Goal: Task Accomplishment & Management: Complete application form

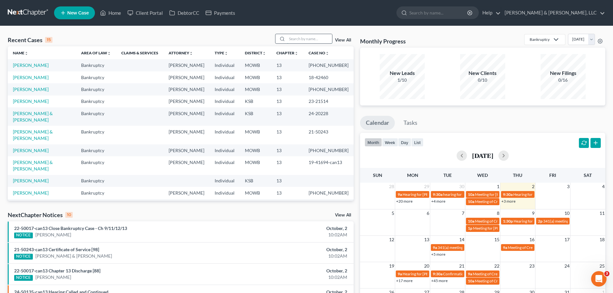
click at [318, 37] on input "search" at bounding box center [309, 38] width 45 height 9
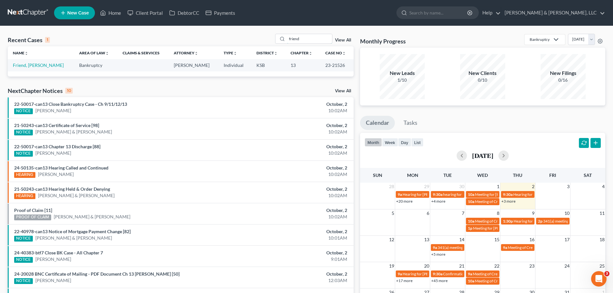
drag, startPoint x: 306, startPoint y: 37, endPoint x: 255, endPoint y: 39, distance: 50.6
click at [255, 39] on div "Recent Cases 1 friend View All" at bounding box center [181, 40] width 346 height 13
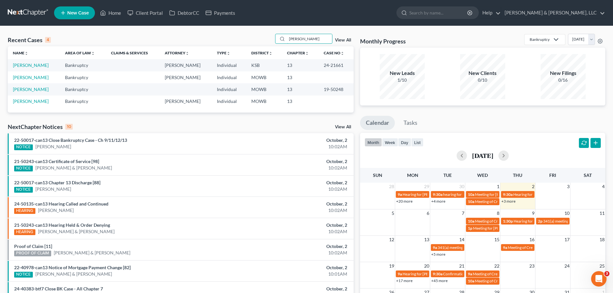
type input "wilcox"
click at [36, 65] on link "[PERSON_NAME]" at bounding box center [31, 64] width 36 height 5
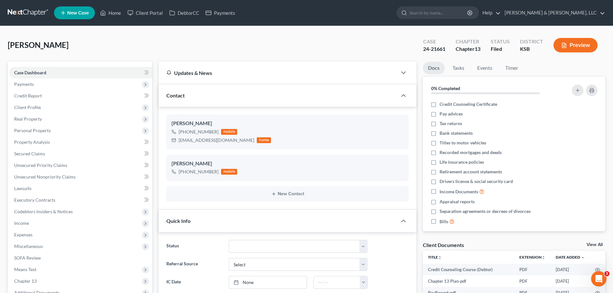
scroll to position [234, 0]
click at [34, 154] on span "Secured Claims" at bounding box center [29, 153] width 31 height 5
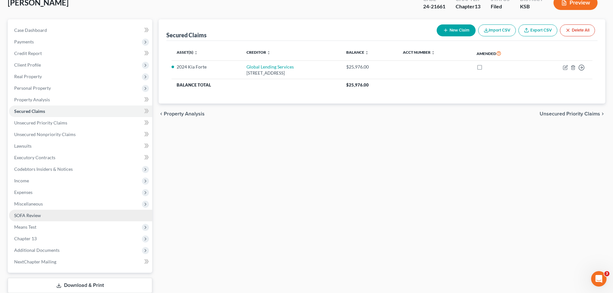
scroll to position [84, 0]
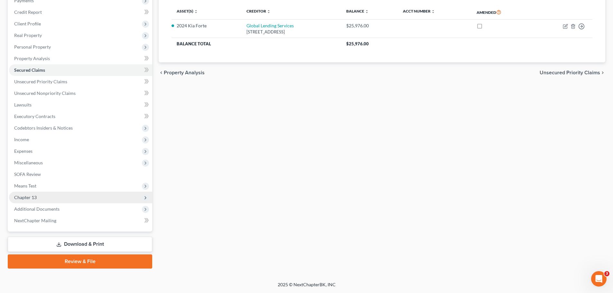
click at [42, 201] on span "Chapter 13" at bounding box center [80, 198] width 143 height 12
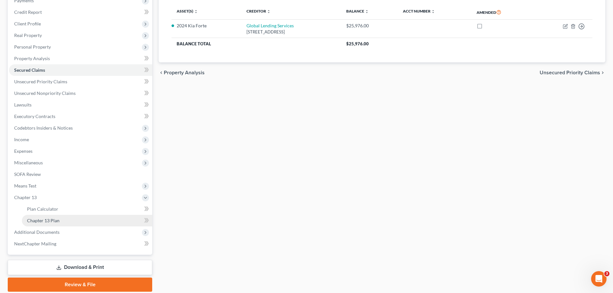
click at [48, 217] on link "Chapter 13 Plan" at bounding box center [87, 221] width 130 height 12
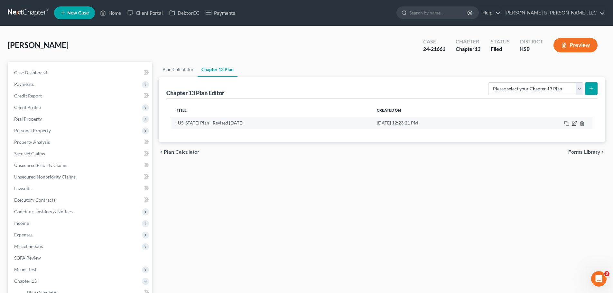
click at [573, 123] on icon "button" at bounding box center [574, 123] width 5 height 5
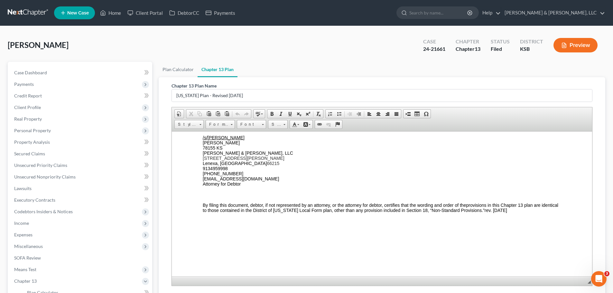
scroll to position [1795, 0]
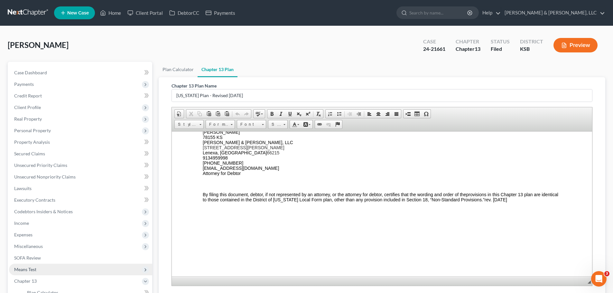
click at [32, 268] on span "Means Test" at bounding box center [25, 269] width 22 height 5
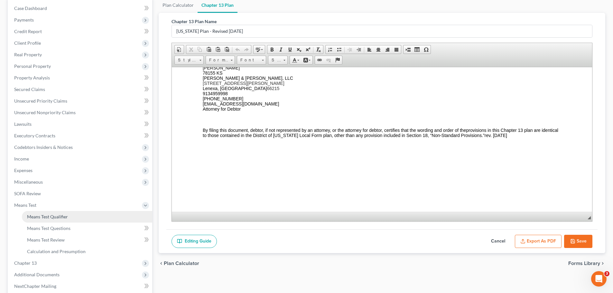
click at [46, 212] on link "Means Test Qualifier" at bounding box center [87, 217] width 130 height 12
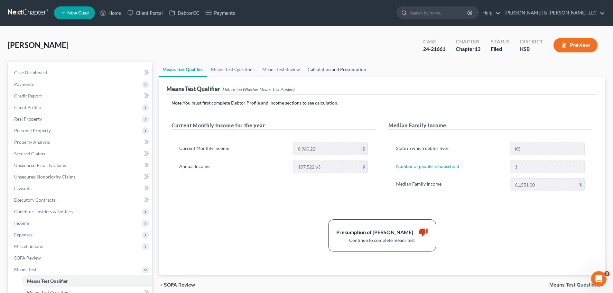
click at [332, 66] on link "Calculation and Presumption" at bounding box center [337, 69] width 66 height 15
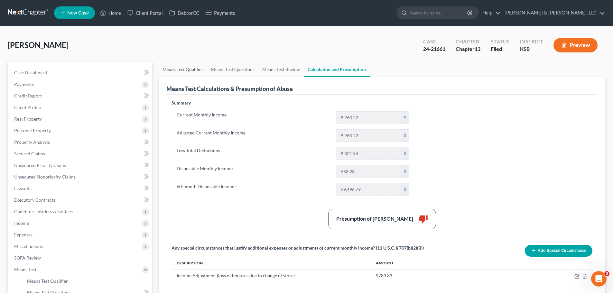
click at [173, 69] on link "Means Test Qualifier" at bounding box center [183, 69] width 49 height 15
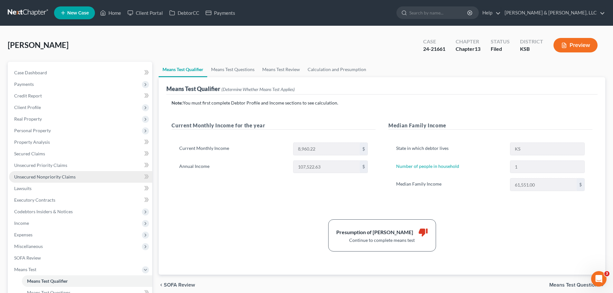
click at [71, 178] on span "Unsecured Nonpriority Claims" at bounding box center [44, 176] width 61 height 5
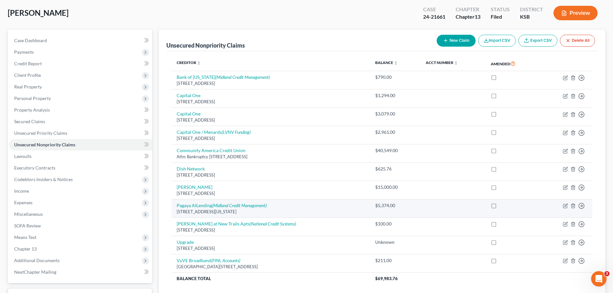
scroll to position [84, 0]
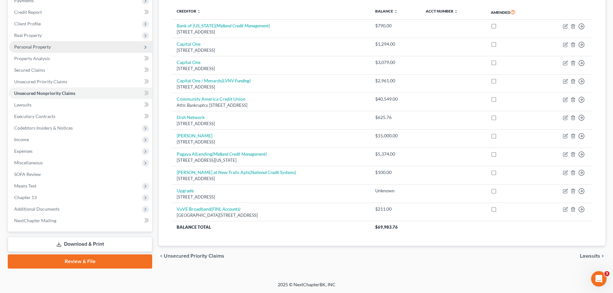
click at [37, 49] on span "Personal Property" at bounding box center [32, 46] width 37 height 5
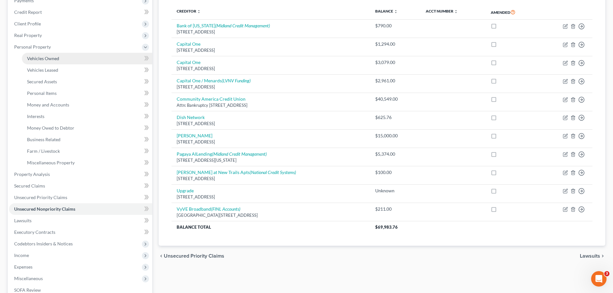
click at [40, 55] on link "Vehicles Owned" at bounding box center [87, 59] width 130 height 12
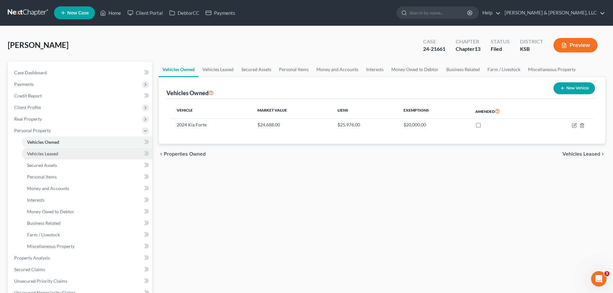
click at [52, 154] on span "Vehicles Leased" at bounding box center [42, 153] width 31 height 5
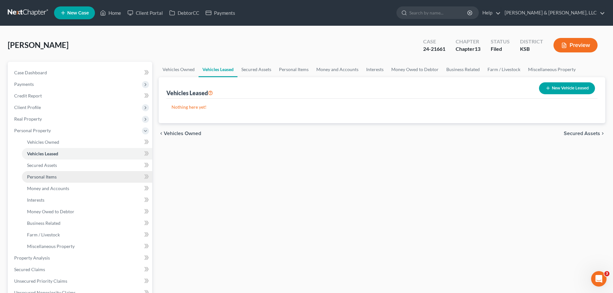
click at [49, 177] on span "Personal Items" at bounding box center [42, 176] width 30 height 5
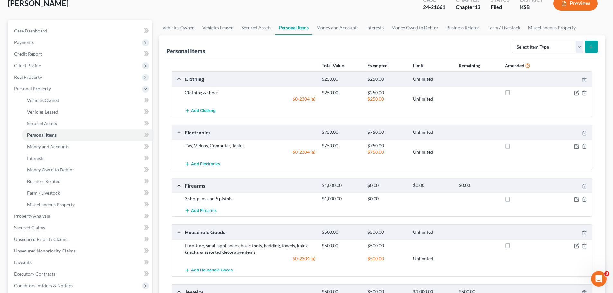
scroll to position [64, 0]
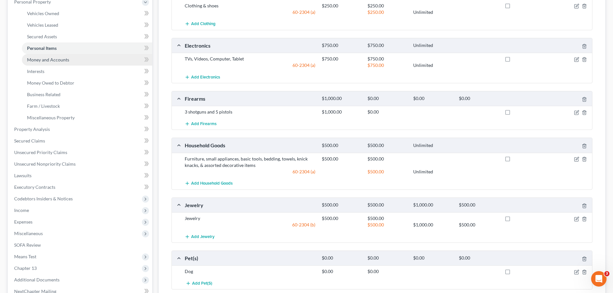
click at [65, 56] on link "Money and Accounts" at bounding box center [87, 60] width 130 height 12
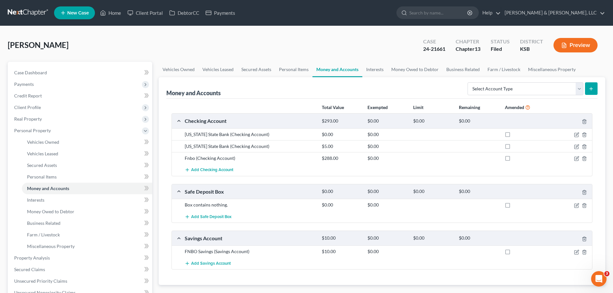
scroll to position [32, 0]
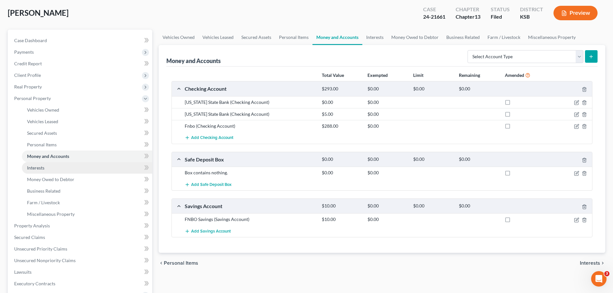
click at [63, 170] on link "Interests" at bounding box center [87, 168] width 130 height 12
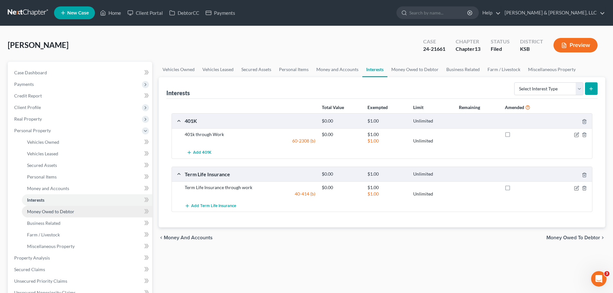
click at [53, 210] on span "Money Owed to Debtor" at bounding box center [50, 211] width 47 height 5
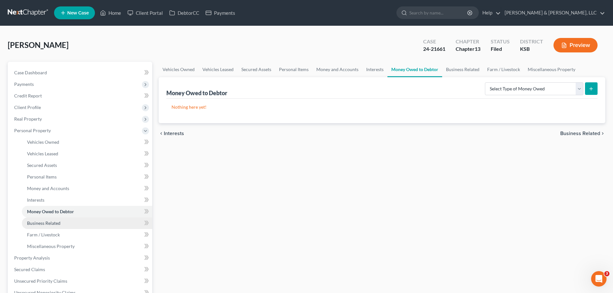
click at [56, 223] on span "Business Related" at bounding box center [43, 222] width 33 height 5
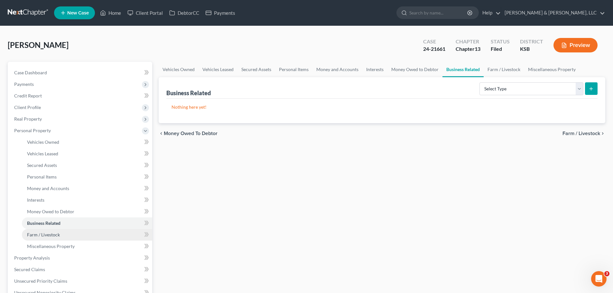
click at [57, 234] on span "Farm / Livestock" at bounding box center [43, 234] width 33 height 5
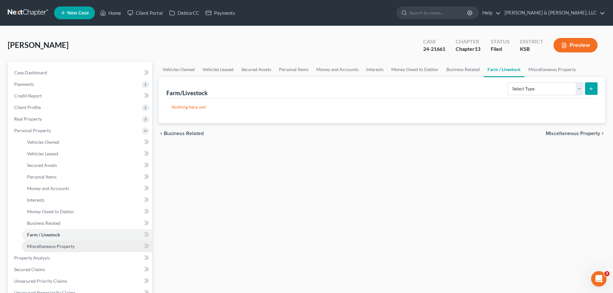
click at [62, 244] on span "Miscellaneous Property" at bounding box center [51, 246] width 48 height 5
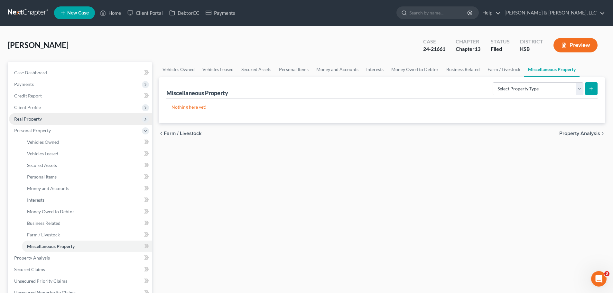
drag, startPoint x: 49, startPoint y: 119, endPoint x: 50, endPoint y: 122, distance: 3.6
click at [49, 119] on span "Real Property" at bounding box center [80, 119] width 143 height 12
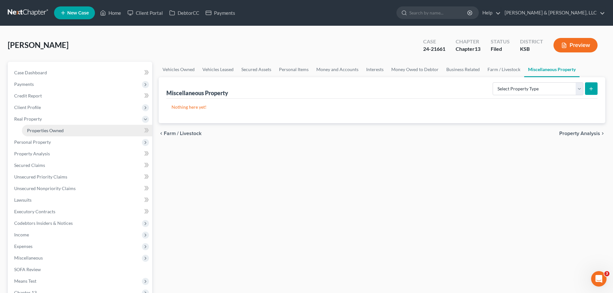
click at [53, 127] on link "Properties Owned" at bounding box center [87, 131] width 130 height 12
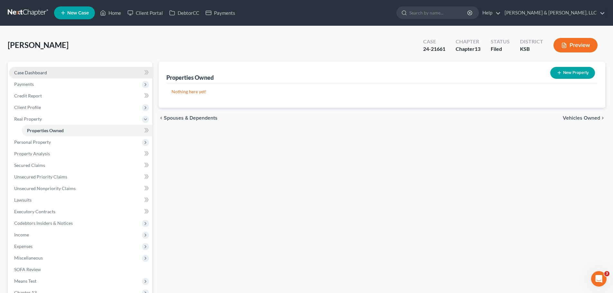
click at [52, 74] on link "Case Dashboard" at bounding box center [80, 73] width 143 height 12
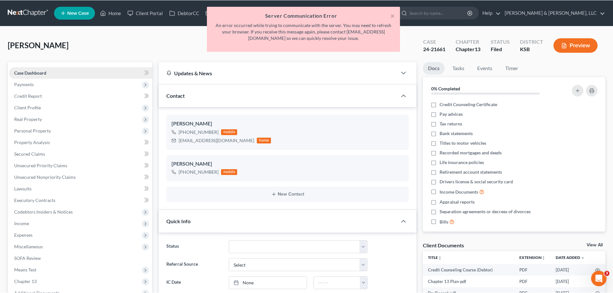
scroll to position [234, 0]
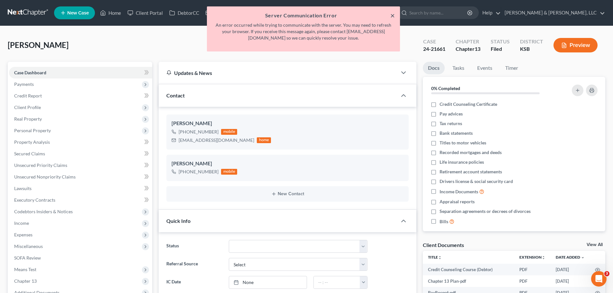
click at [393, 16] on button "×" at bounding box center [392, 16] width 5 height 8
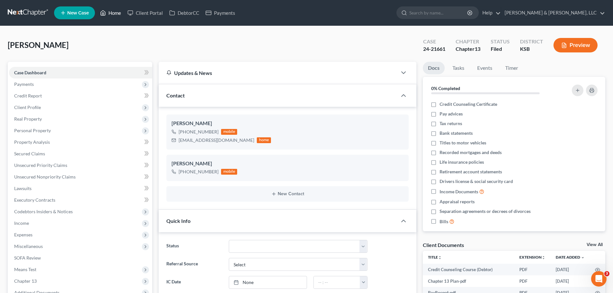
click at [119, 12] on link "Home" at bounding box center [110, 13] width 27 height 12
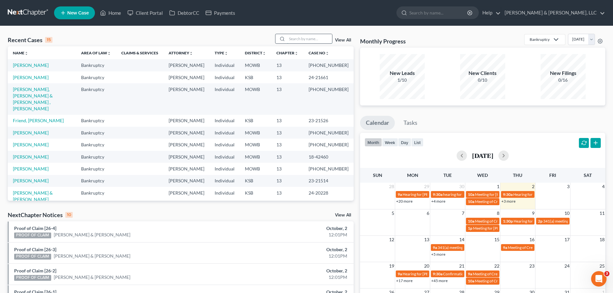
click at [307, 38] on input "search" at bounding box center [309, 38] width 45 height 9
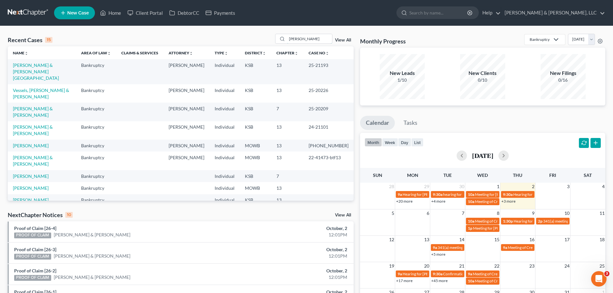
drag, startPoint x: 302, startPoint y: 36, endPoint x: 262, endPoint y: 38, distance: 39.9
click at [262, 38] on div "Recent Cases 15 steven View All" at bounding box center [181, 40] width 346 height 13
type input "chermok"
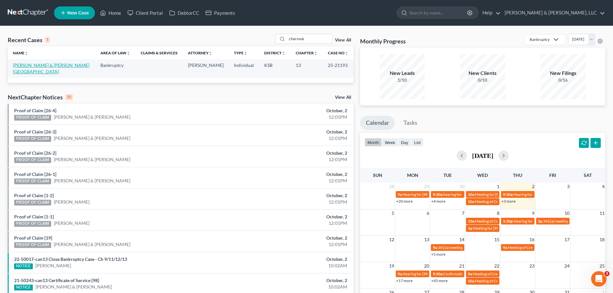
click at [56, 63] on link "Stevens, Mathew & Chermok, Brittany" at bounding box center [51, 68] width 77 height 12
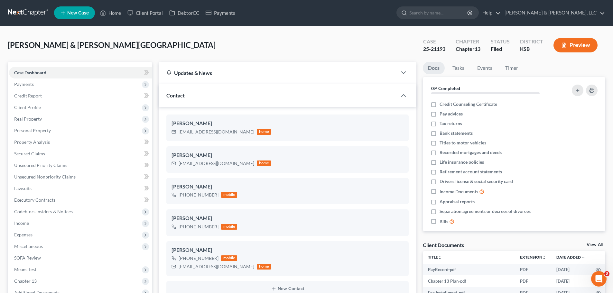
scroll to position [138, 0]
drag, startPoint x: 178, startPoint y: 163, endPoint x: 231, endPoint y: 163, distance: 53.1
click at [231, 163] on div "Brittchermok@yahoo.com home" at bounding box center [221, 163] width 99 height 8
copy div "Brittchermok@yahoo.com"
drag, startPoint x: 178, startPoint y: 133, endPoint x: 235, endPoint y: 132, distance: 57.0
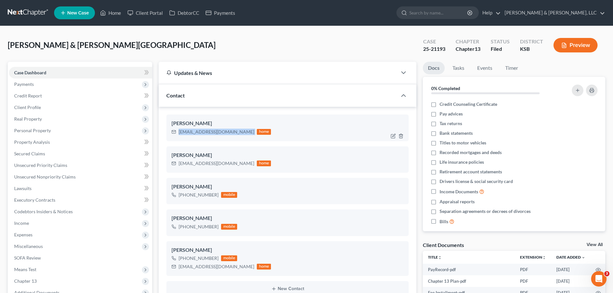
click at [240, 132] on div "stevensmathew23@gmail.com home" at bounding box center [221, 132] width 99 height 8
copy div "stevensmathew23@gmail.com"
drag, startPoint x: 121, startPoint y: 13, endPoint x: 222, endPoint y: 57, distance: 111.1
click at [121, 13] on link "Home" at bounding box center [110, 13] width 27 height 12
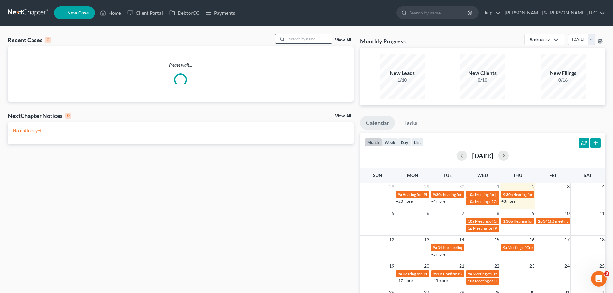
click at [298, 37] on input "search" at bounding box center [309, 38] width 45 height 9
type input "singh"
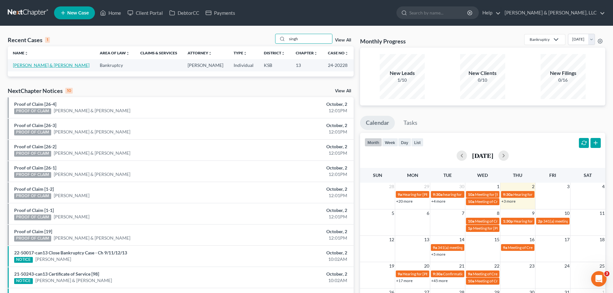
click at [40, 64] on link "[PERSON_NAME] & [PERSON_NAME]" at bounding box center [51, 64] width 77 height 5
select select "6"
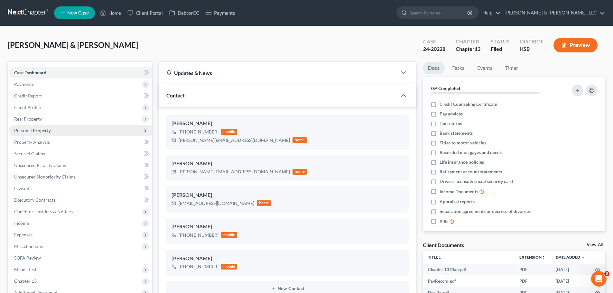
drag, startPoint x: 44, startPoint y: 132, endPoint x: 49, endPoint y: 136, distance: 5.9
click at [44, 131] on span "Personal Property" at bounding box center [32, 130] width 37 height 5
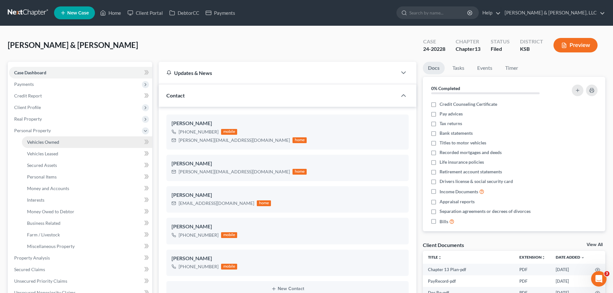
scroll to position [394, 0]
click at [50, 138] on link "Vehicles Owned" at bounding box center [87, 142] width 130 height 12
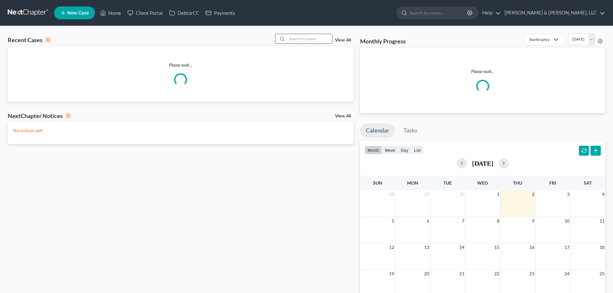
click at [314, 39] on input "search" at bounding box center [309, 38] width 45 height 9
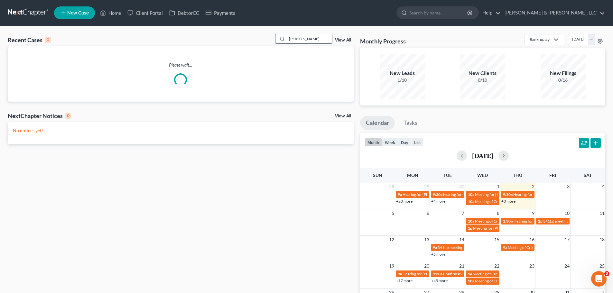
type input "[PERSON_NAME]"
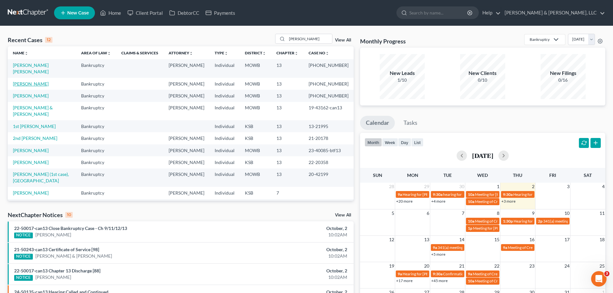
click at [34, 81] on link "[PERSON_NAME]" at bounding box center [31, 83] width 36 height 5
select select "2"
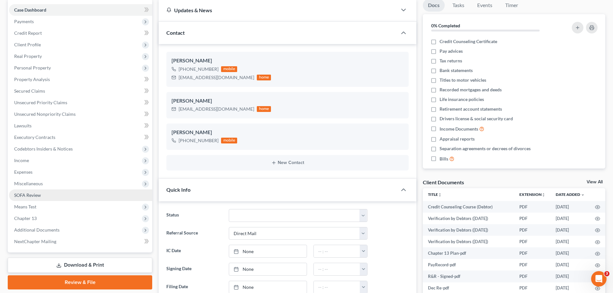
scroll to position [64, 0]
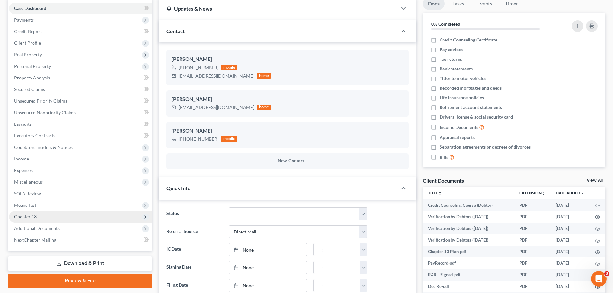
click at [48, 215] on span "Chapter 13" at bounding box center [80, 217] width 143 height 12
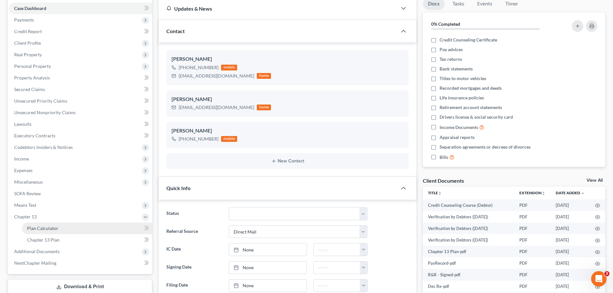
click at [45, 229] on span "Plan Calculator" at bounding box center [42, 228] width 31 height 5
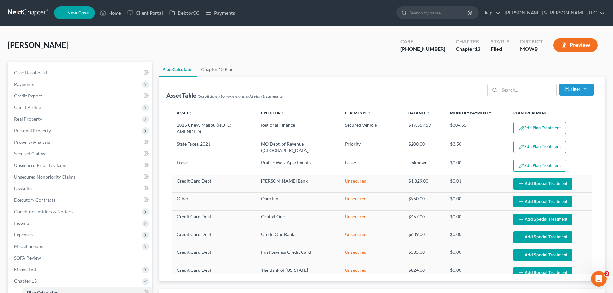
scroll to position [107, 0]
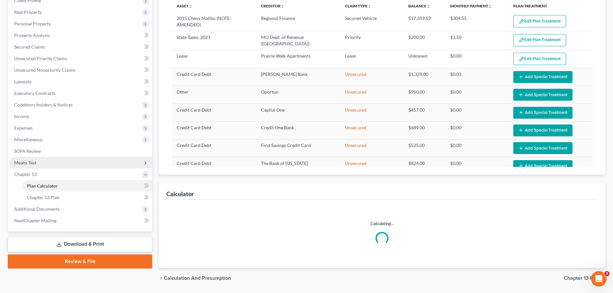
select select "56"
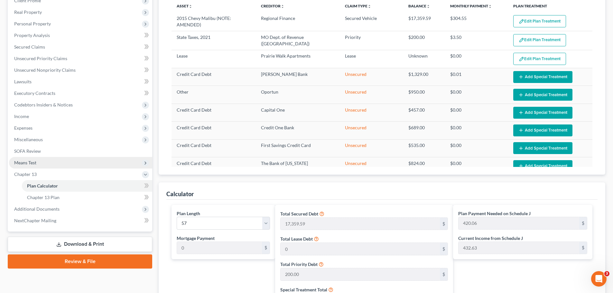
click at [31, 164] on span "Means Test" at bounding box center [25, 162] width 22 height 5
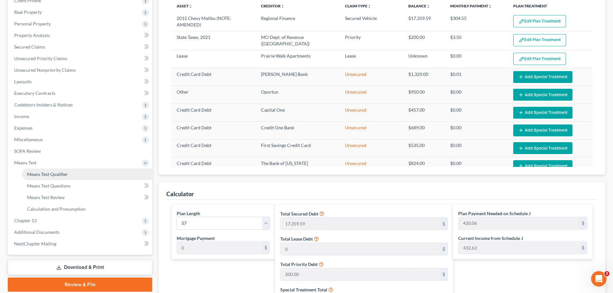
click at [36, 173] on span "Means Test Qualifier" at bounding box center [47, 174] width 41 height 5
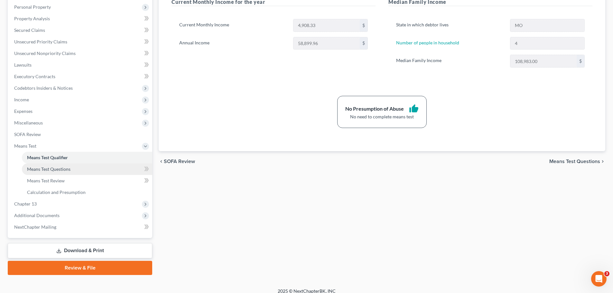
scroll to position [129, 0]
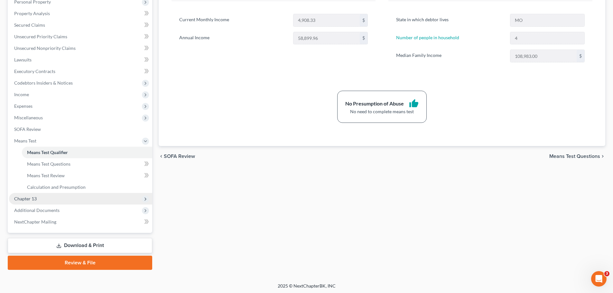
click at [39, 200] on span "Chapter 13" at bounding box center [80, 199] width 143 height 12
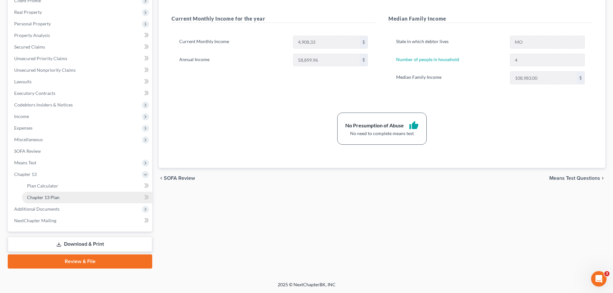
click at [47, 200] on span "Chapter 13 Plan" at bounding box center [43, 197] width 33 height 5
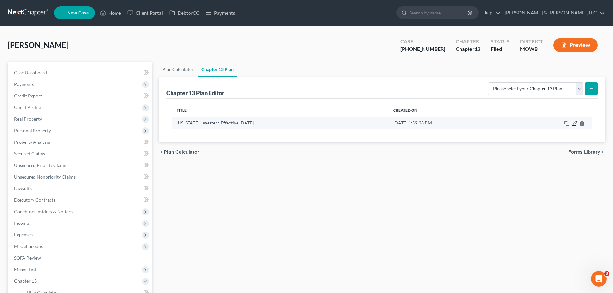
click at [575, 124] on icon "button" at bounding box center [574, 123] width 5 height 5
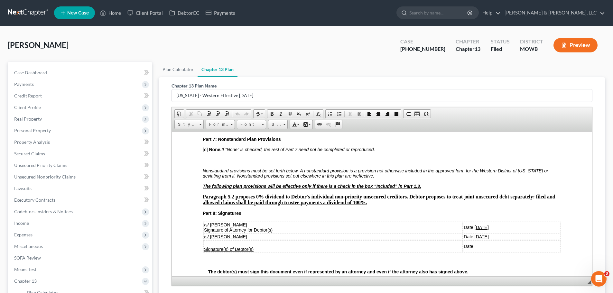
scroll to position [1480, 0]
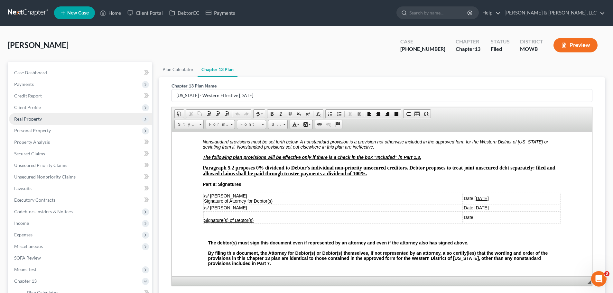
click at [31, 117] on span "Real Property" at bounding box center [28, 118] width 28 height 5
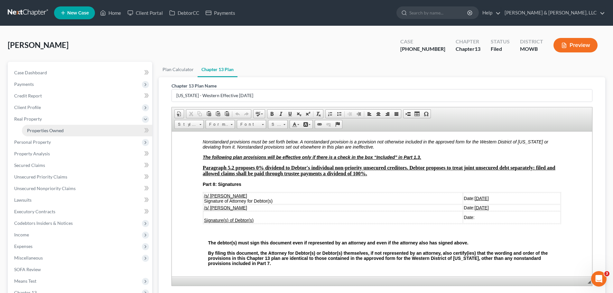
click at [38, 126] on link "Properties Owned" at bounding box center [87, 131] width 130 height 12
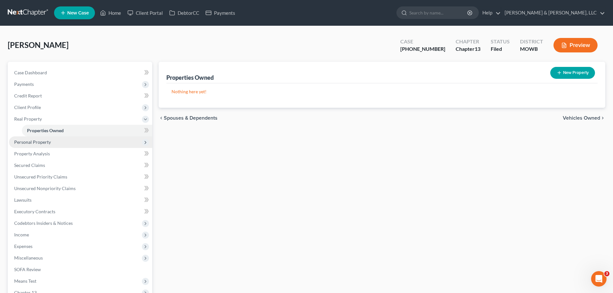
click at [40, 141] on span "Personal Property" at bounding box center [32, 141] width 37 height 5
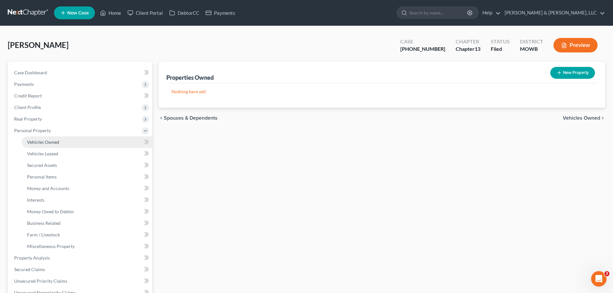
click at [41, 144] on span "Vehicles Owned" at bounding box center [43, 141] width 32 height 5
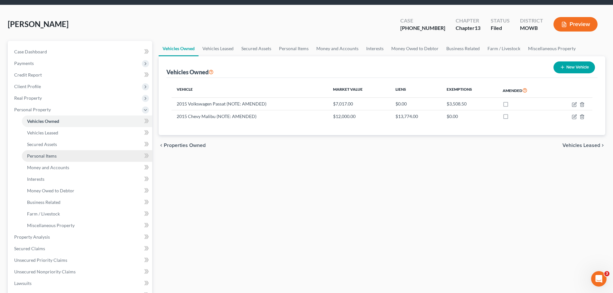
scroll to position [32, 0]
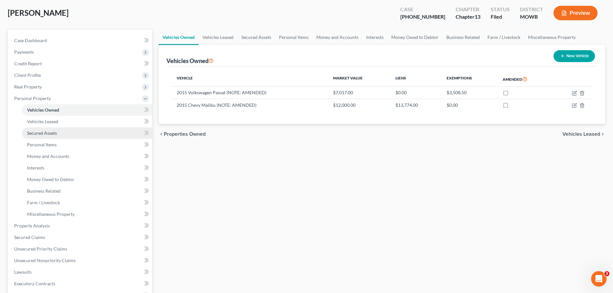
click at [57, 133] on link "Secured Assets" at bounding box center [87, 133] width 130 height 12
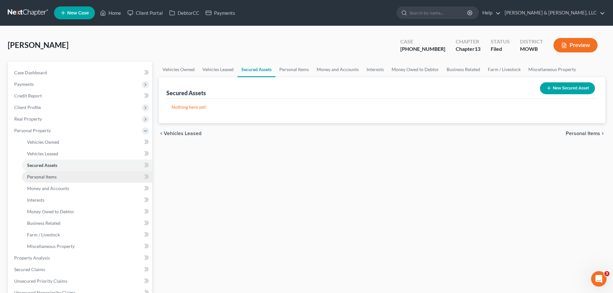
click at [52, 174] on span "Personal Items" at bounding box center [42, 176] width 30 height 5
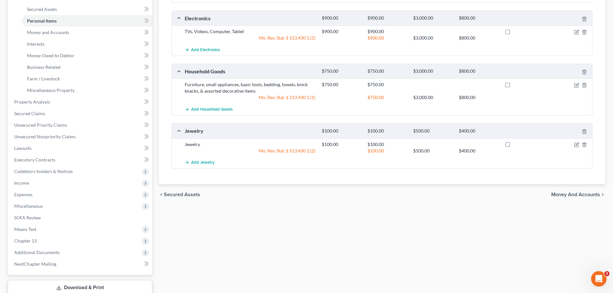
scroll to position [161, 0]
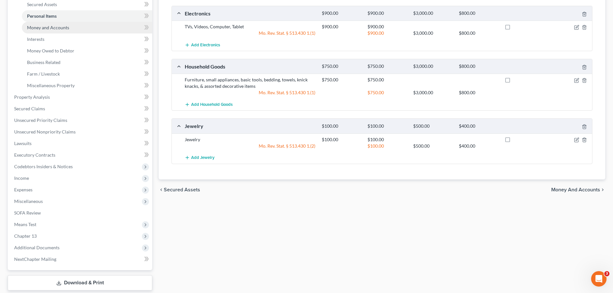
click at [51, 32] on link "Money and Accounts" at bounding box center [87, 28] width 130 height 12
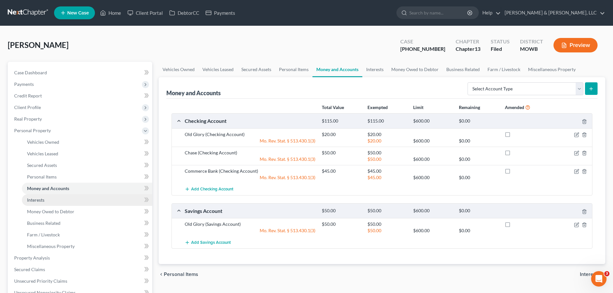
click at [38, 198] on span "Interests" at bounding box center [35, 199] width 17 height 5
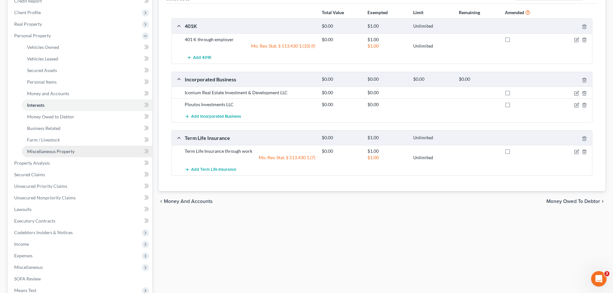
scroll to position [97, 0]
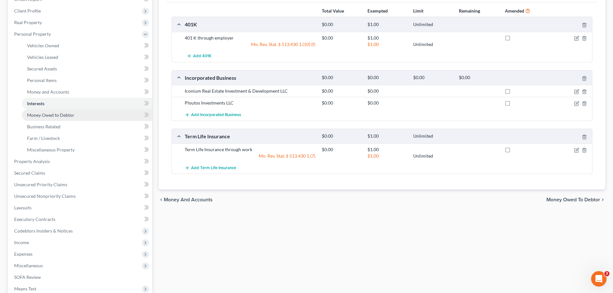
click at [55, 117] on span "Money Owed to Debtor" at bounding box center [50, 114] width 47 height 5
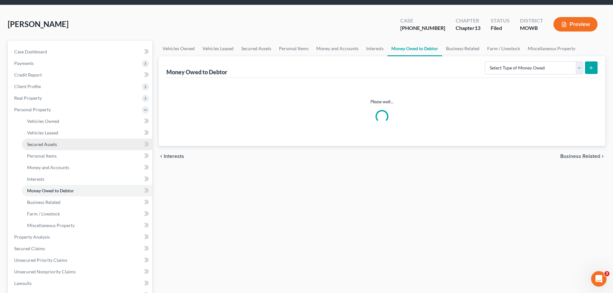
scroll to position [32, 0]
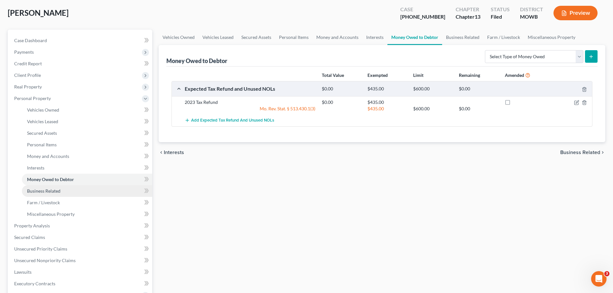
click at [59, 189] on span "Business Related" at bounding box center [43, 190] width 33 height 5
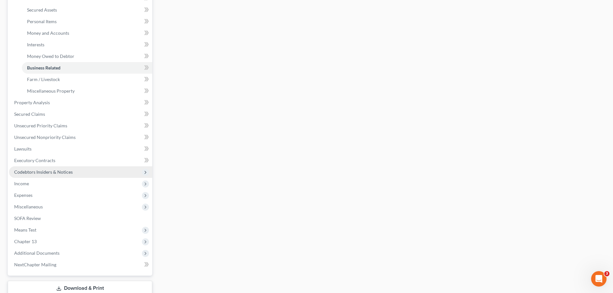
scroll to position [161, 0]
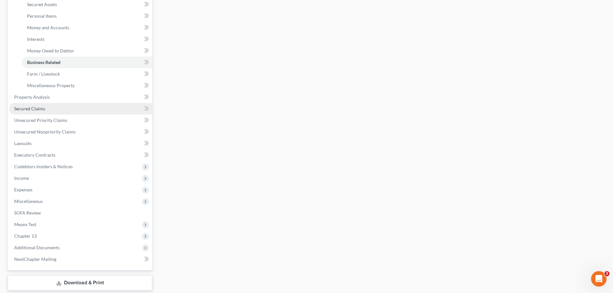
click at [53, 109] on link "Secured Claims" at bounding box center [80, 109] width 143 height 12
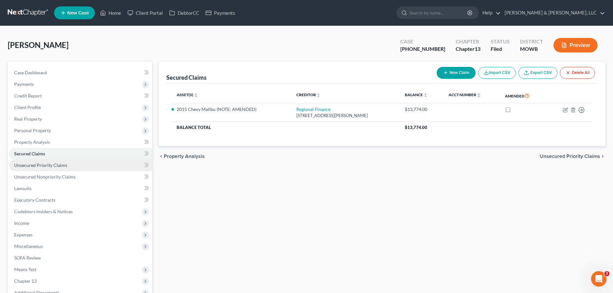
click at [56, 165] on span "Unsecured Priority Claims" at bounding box center [40, 165] width 53 height 5
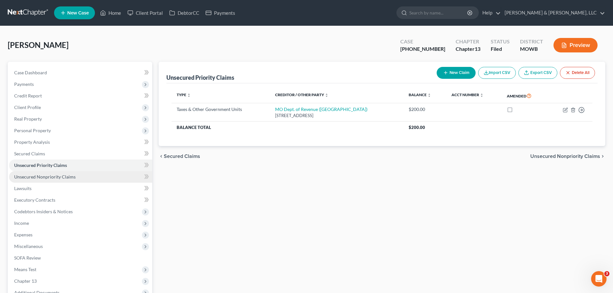
click at [55, 181] on link "Unsecured Nonpriority Claims" at bounding box center [80, 177] width 143 height 12
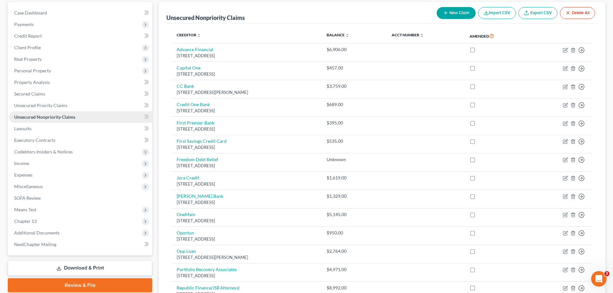
scroll to position [64, 0]
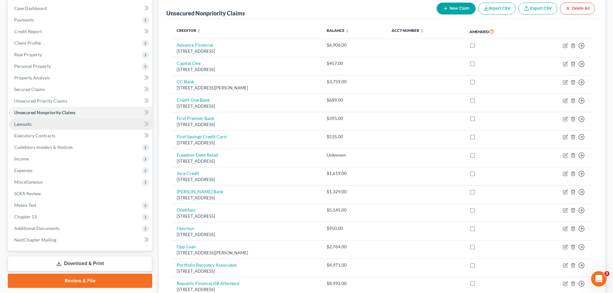
click at [38, 123] on link "Lawsuits" at bounding box center [80, 124] width 143 height 12
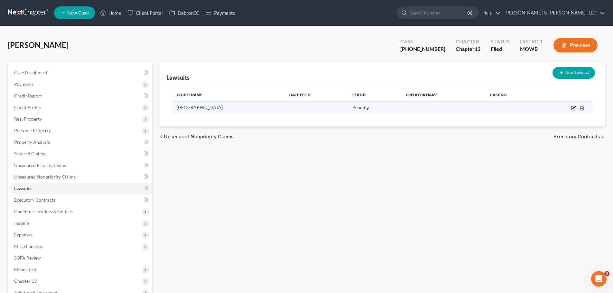
click at [575, 108] on icon "button" at bounding box center [573, 108] width 5 height 5
select select "26"
select select "0"
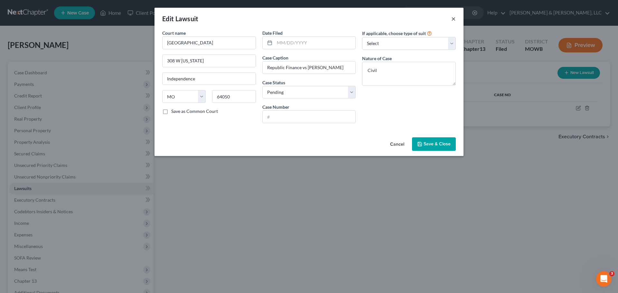
click at [455, 18] on button "×" at bounding box center [453, 19] width 5 height 8
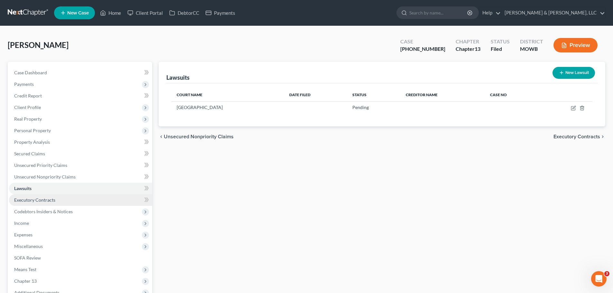
click at [67, 198] on link "Executory Contracts" at bounding box center [80, 200] width 143 height 12
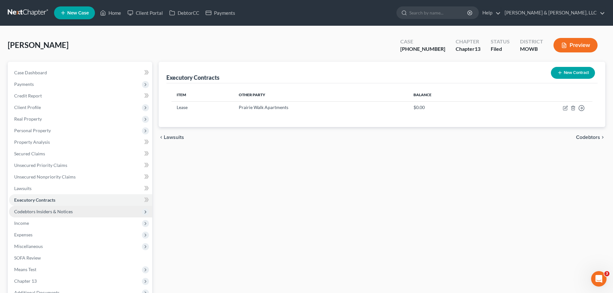
click at [61, 211] on span "Codebtors Insiders & Notices" at bounding box center [43, 211] width 59 height 5
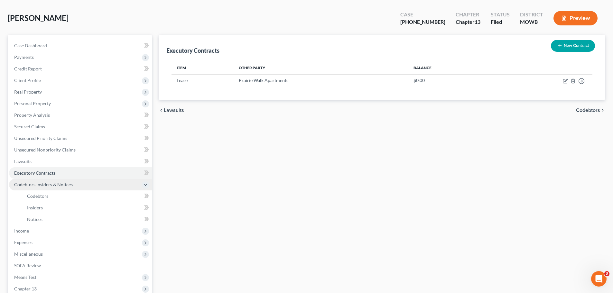
scroll to position [64, 0]
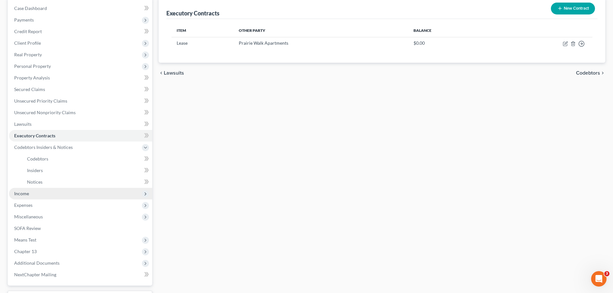
click at [37, 192] on span "Income" at bounding box center [80, 194] width 143 height 12
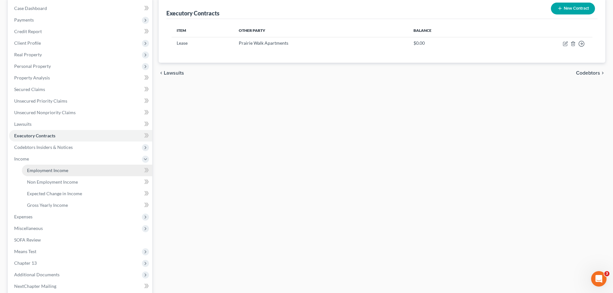
click at [47, 174] on link "Employment Income" at bounding box center [87, 171] width 130 height 12
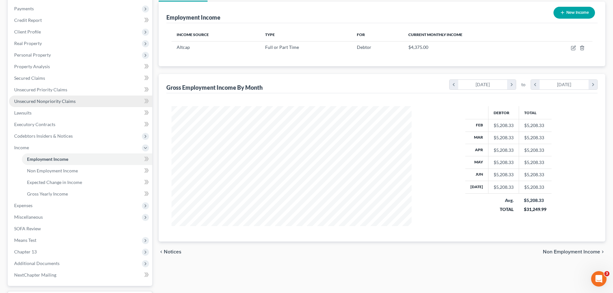
scroll to position [97, 0]
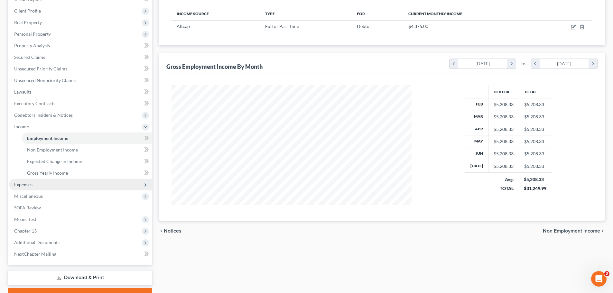
click at [39, 180] on span "Expenses" at bounding box center [80, 185] width 143 height 12
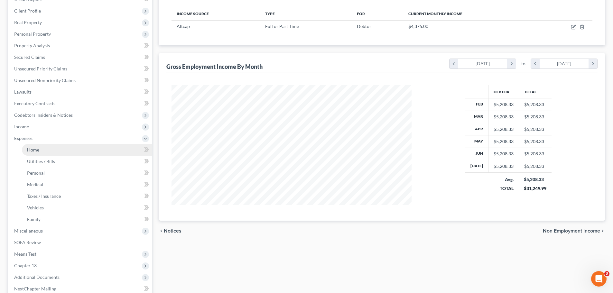
click at [43, 150] on link "Home" at bounding box center [87, 150] width 130 height 12
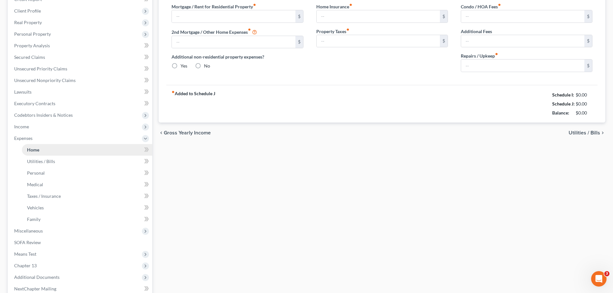
type input "1,000.00"
type input "0.00"
radio input "true"
type input "0.00"
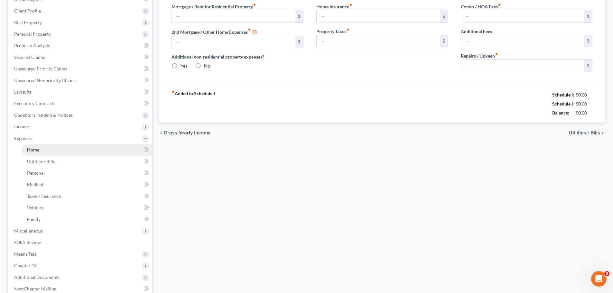
type input "0.00"
type input "35.00"
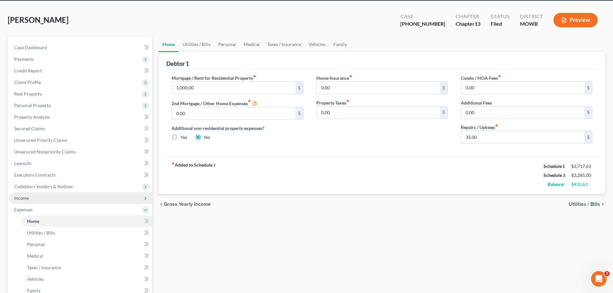
scroll to position [64, 0]
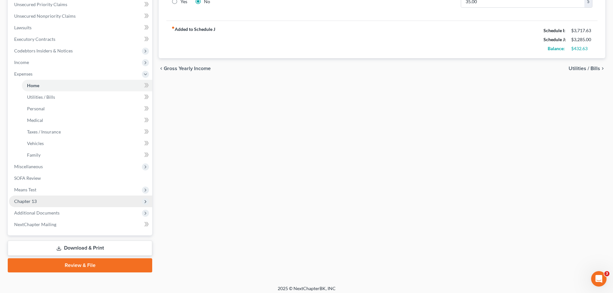
click at [45, 200] on span "Chapter 13" at bounding box center [80, 202] width 143 height 12
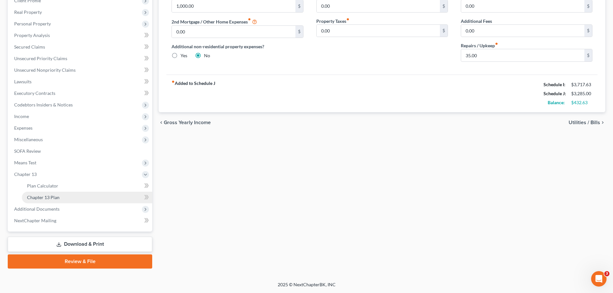
click at [45, 198] on span "Chapter 13 Plan" at bounding box center [43, 197] width 33 height 5
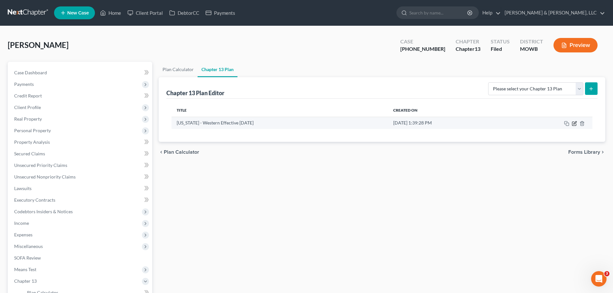
click at [573, 124] on icon "button" at bounding box center [574, 123] width 5 height 5
